Goal: Use online tool/utility: Utilize a website feature to perform a specific function

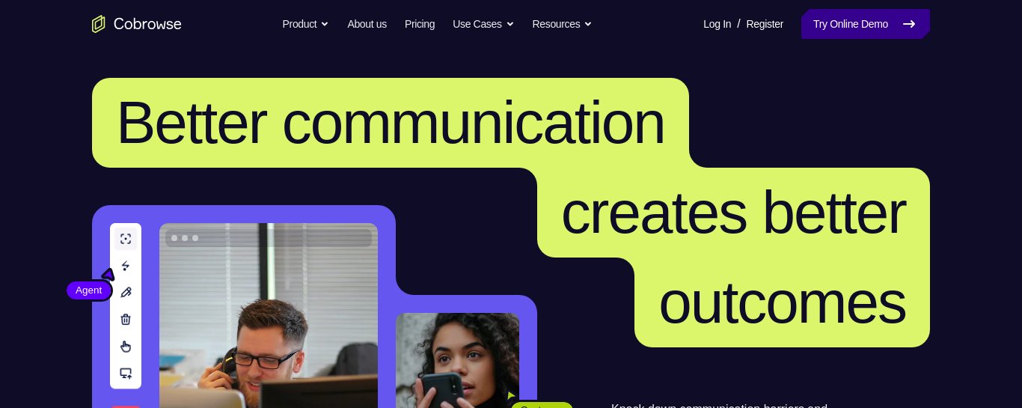
click at [869, 20] on link "Try Online Demo" at bounding box center [865, 24] width 129 height 30
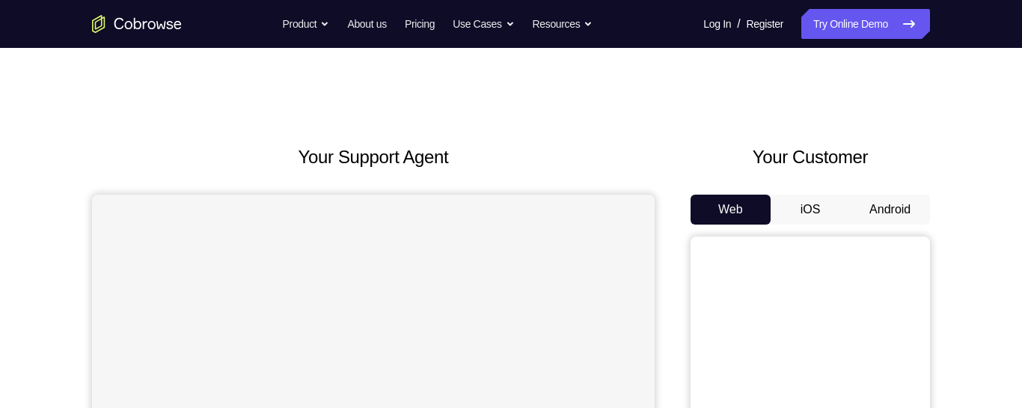
click at [817, 215] on button "iOS" at bounding box center [811, 210] width 80 height 30
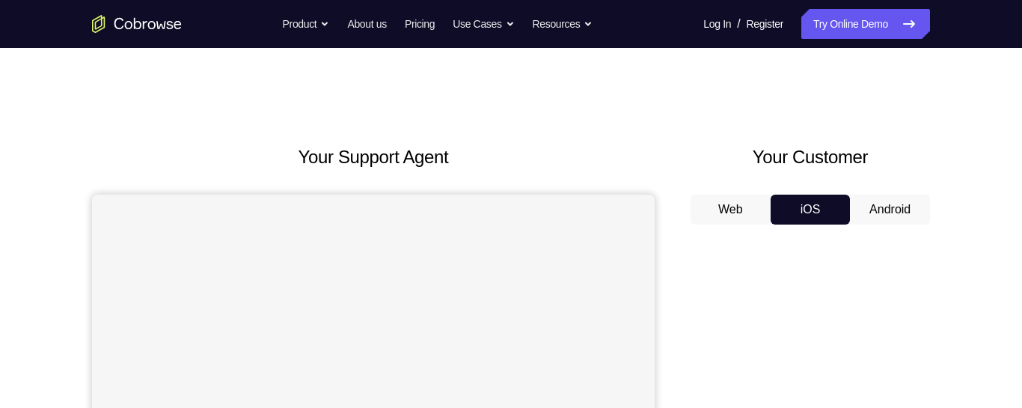
click at [882, 208] on button "Android" at bounding box center [890, 210] width 80 height 30
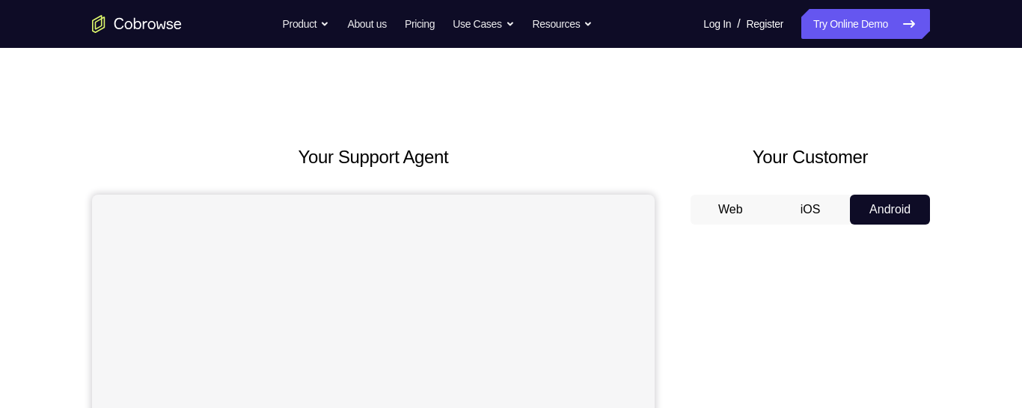
click at [816, 200] on button "iOS" at bounding box center [811, 210] width 80 height 30
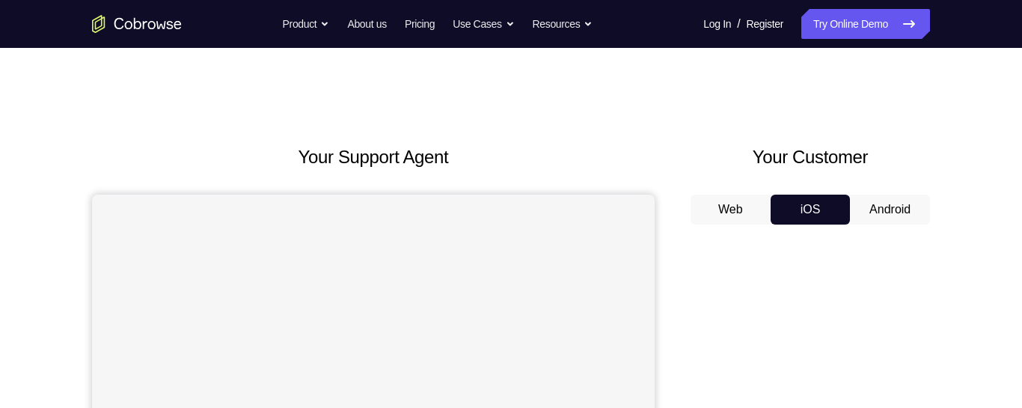
click at [747, 201] on button "Web" at bounding box center [731, 210] width 80 height 30
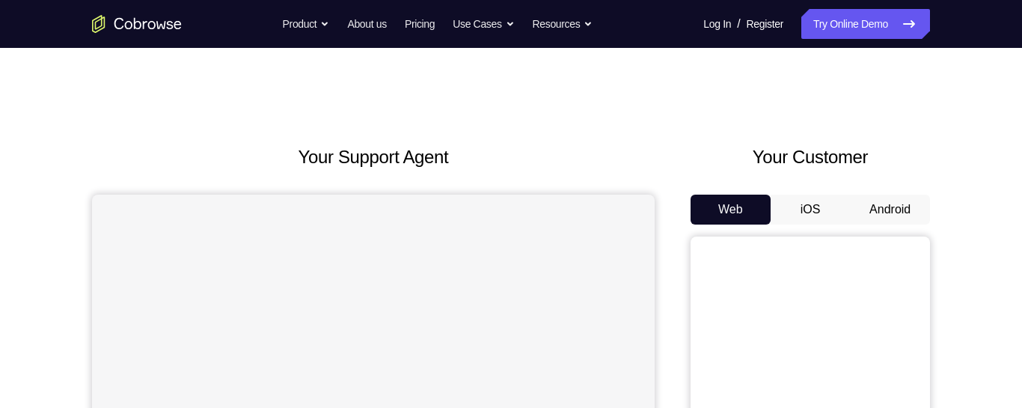
click at [885, 222] on button "Android" at bounding box center [890, 210] width 80 height 30
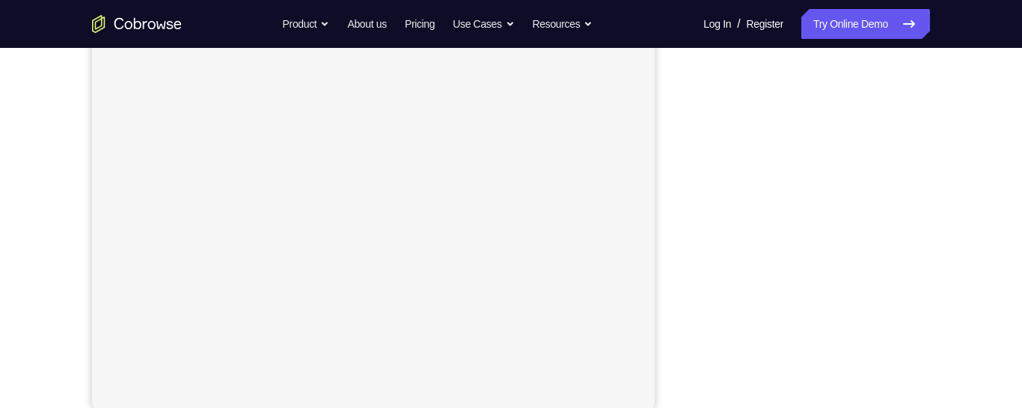
scroll to position [278, 0]
